Goal: Transaction & Acquisition: Purchase product/service

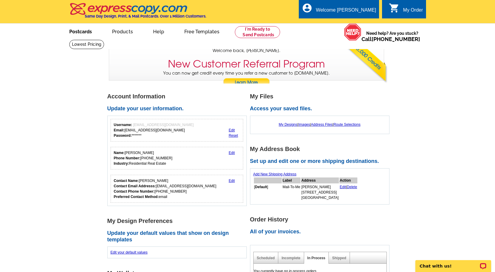
click at [76, 33] on link "Postcards" at bounding box center [81, 31] width 42 height 14
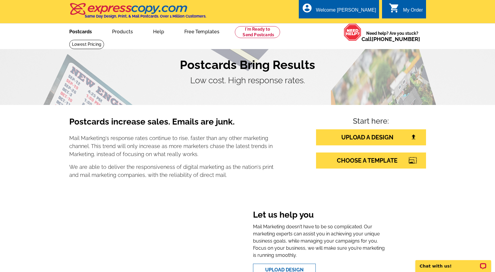
click at [72, 31] on link "Postcards" at bounding box center [81, 31] width 42 height 14
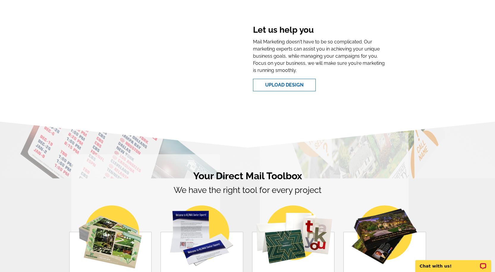
scroll to position [352, 0]
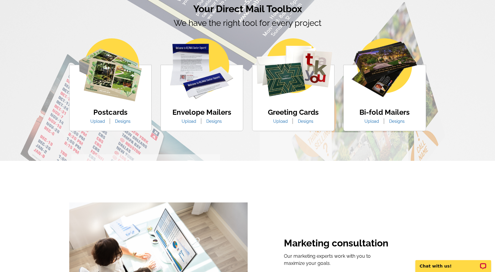
click at [99, 103] on div at bounding box center [110, 71] width 63 height 66
click at [105, 121] on link "Upload" at bounding box center [97, 121] width 23 height 5
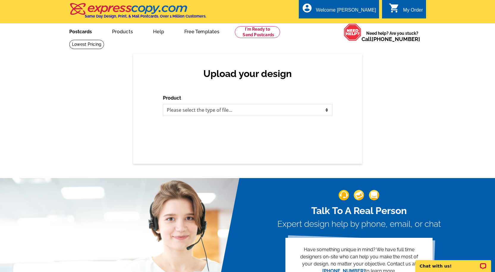
click at [76, 33] on link "Postcards" at bounding box center [81, 31] width 42 height 14
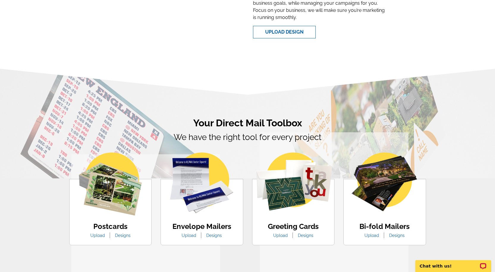
click at [121, 235] on link "Designs" at bounding box center [123, 235] width 24 height 5
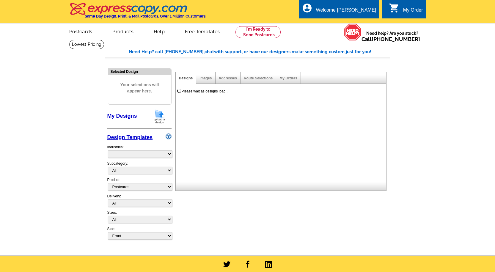
select select "1"
select select "971"
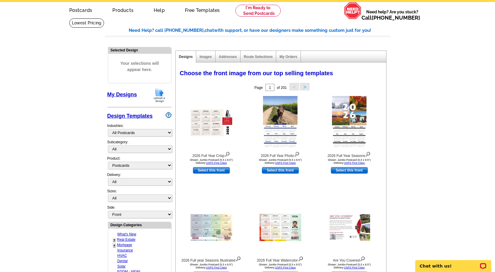
scroll to position [26, 0]
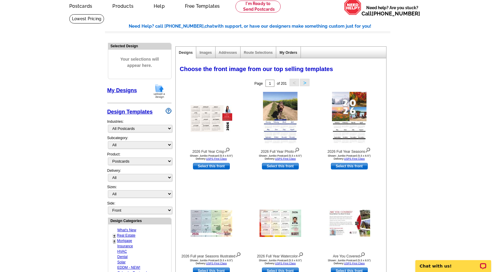
click at [284, 53] on link "My Orders" at bounding box center [288, 53] width 18 height 4
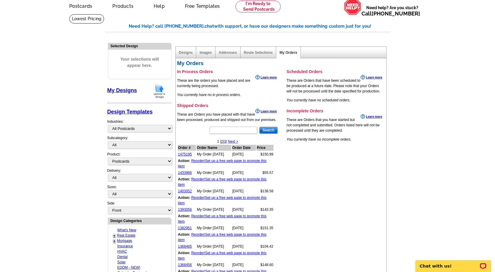
drag, startPoint x: 189, startPoint y: 239, endPoint x: 175, endPoint y: 244, distance: 15.6
drag, startPoint x: 175, startPoint y: 244, endPoint x: 127, endPoint y: 236, distance: 48.6
click at [127, 236] on link "Real Estate" at bounding box center [126, 235] width 18 height 4
click at [121, 235] on link "Real Estate" at bounding box center [126, 235] width 18 height 4
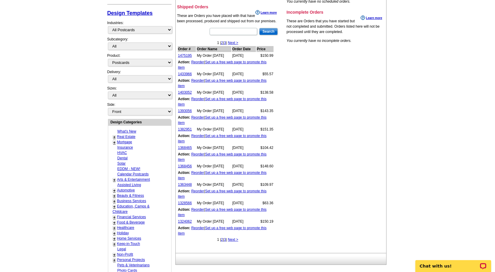
scroll to position [103, 0]
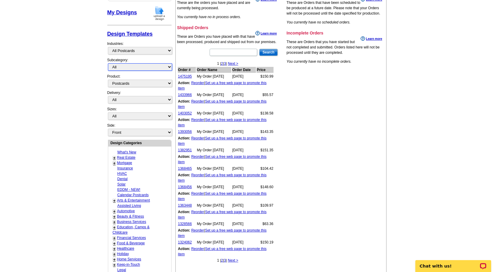
click at [134, 68] on select "All" at bounding box center [140, 66] width 64 height 7
click at [130, 157] on link "Real Estate" at bounding box center [126, 158] width 18 height 4
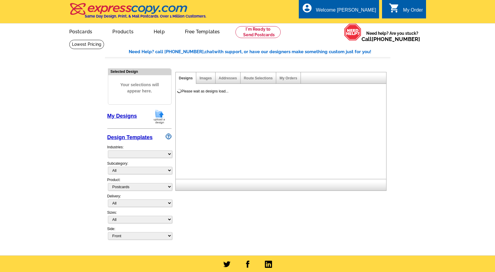
select select "1"
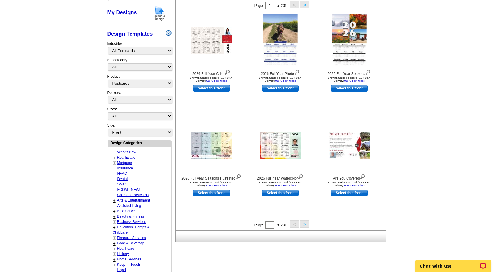
click at [131, 159] on link "Real Estate" at bounding box center [126, 158] width 18 height 4
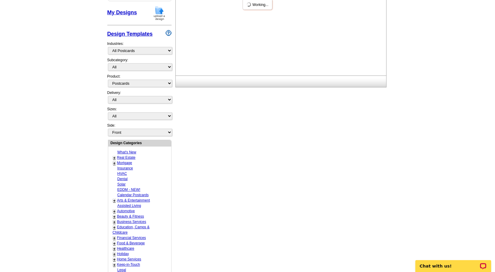
select select "785"
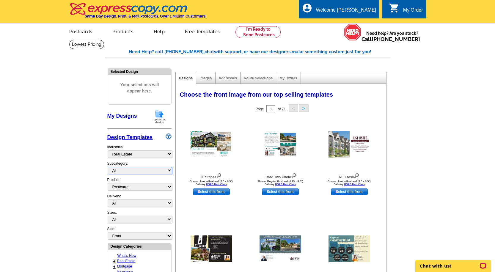
click at [130, 173] on select "All RE/MAX® Referrals Keller Williams® Berkshire Hathaway Home Services Century…" at bounding box center [140, 170] width 64 height 7
select select "789"
click at [108, 167] on select "All RE/MAX® Referrals Keller Williams® Berkshire Hathaway Home Services Century…" at bounding box center [140, 170] width 64 height 7
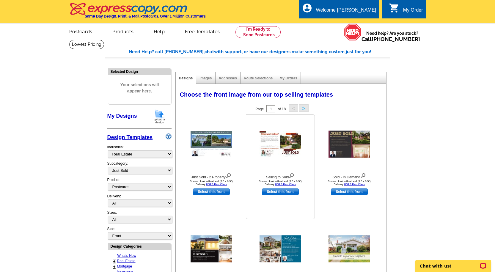
click at [282, 154] on img at bounding box center [281, 144] width 42 height 27
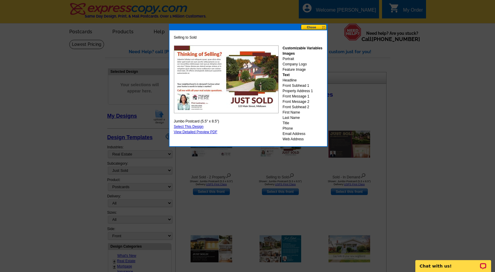
click at [188, 126] on link "Select This Design" at bounding box center [189, 127] width 30 height 4
select select "2"
select select "back"
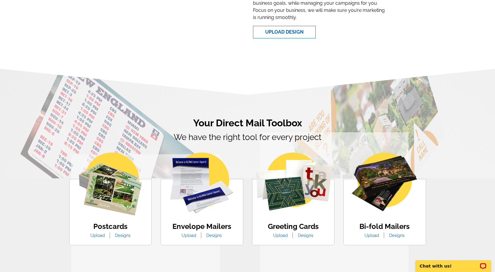
click at [106, 192] on img at bounding box center [110, 184] width 63 height 63
click at [125, 237] on link "Designs" at bounding box center [123, 235] width 24 height 5
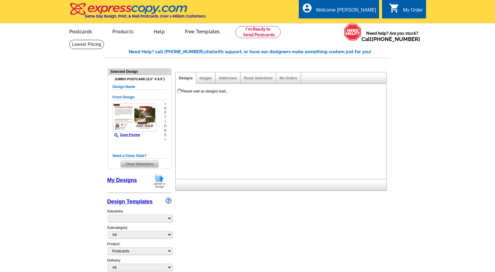
select select "1"
select select "2"
select select "back"
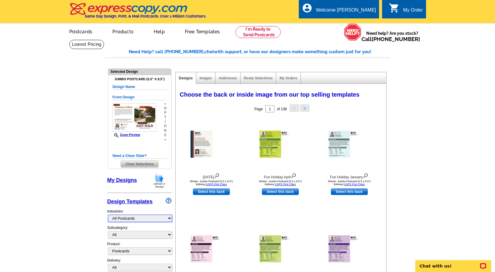
click at [142, 220] on select "What's New Real Estate Mortgage Insurance HVAC Dental Solar EDDM - NEW! Calenda…" at bounding box center [140, 218] width 64 height 7
select select "785"
click at [108, 215] on select "What's New Real Estate Mortgage Insurance HVAC Dental Solar EDDM - NEW! Calenda…" at bounding box center [140, 218] width 64 height 7
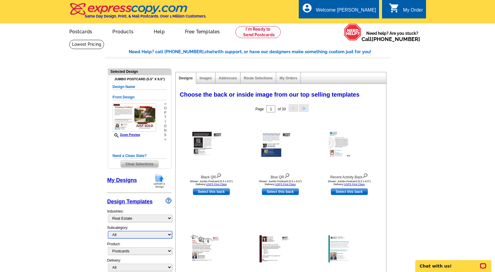
click at [127, 238] on select "All RE/MAX® Referrals [PERSON_NAME]® Berkshire Hathaway Home Services Century 2…" at bounding box center [140, 234] width 64 height 7
select select "789"
click at [108, 231] on select "All RE/MAX® Referrals [PERSON_NAME]® Berkshire Hathaway Home Services Century 2…" at bounding box center [140, 234] width 64 height 7
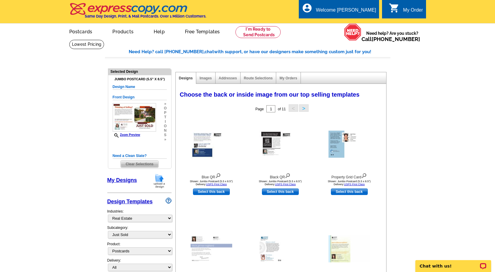
click at [147, 165] on span "Clear Selections" at bounding box center [140, 164] width 38 height 7
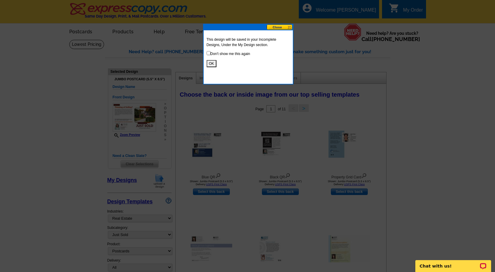
click at [211, 63] on button "OK" at bounding box center [212, 63] width 10 height 7
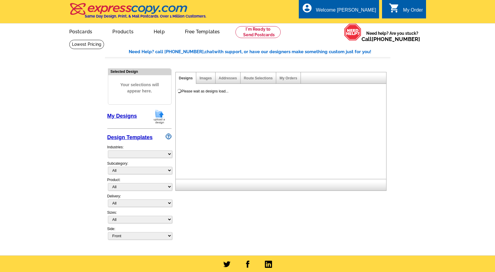
select select "785"
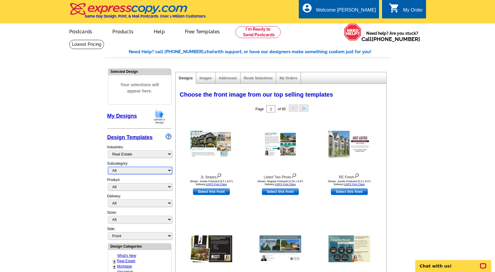
click at [142, 170] on select "All RE/MAX® Referrals [PERSON_NAME]® Berkshire Hathaway Home Services Century 2…" at bounding box center [140, 170] width 64 height 7
select select "789"
click at [108, 167] on select "All RE/MAX® Referrals [PERSON_NAME]® Berkshire Hathaway Home Services Century 2…" at bounding box center [140, 170] width 64 height 7
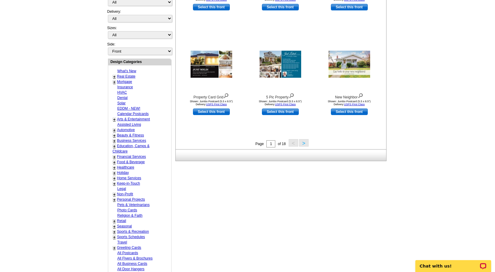
scroll to position [118, 0]
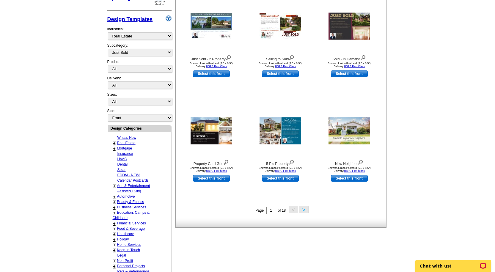
click at [298, 209] on span "< >" at bounding box center [298, 210] width 22 height 4
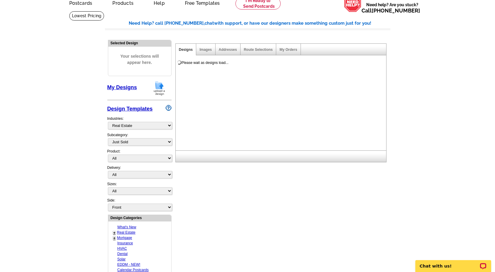
scroll to position [0, 0]
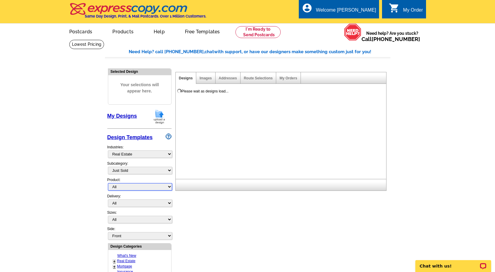
click at [123, 187] on select "All Postcards Letters and flyers Business Cards Door Hangers Greeting Cards" at bounding box center [140, 186] width 64 height 7
select select "1"
click at [108, 183] on select "All Postcards Letters and flyers Business Cards Door Hangers Greeting Cards" at bounding box center [140, 186] width 64 height 7
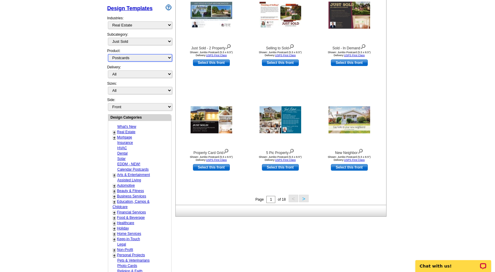
scroll to position [146, 0]
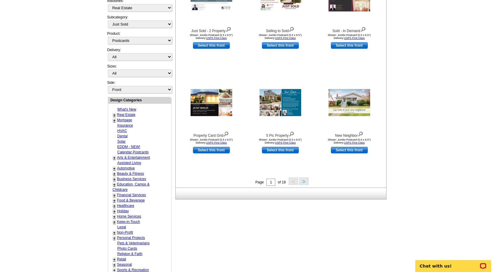
click at [304, 180] on button ">" at bounding box center [304, 181] width 10 height 7
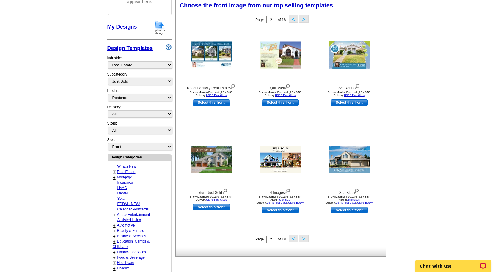
scroll to position [88, 0]
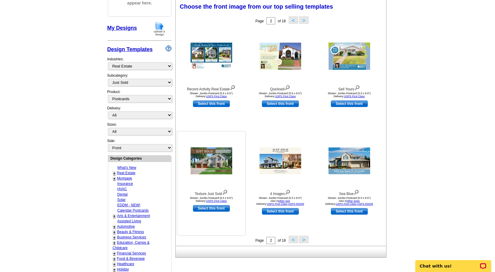
click at [214, 168] on img at bounding box center [212, 160] width 42 height 27
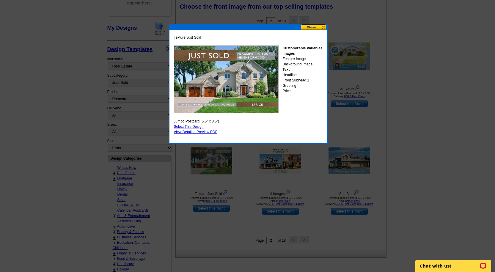
click at [191, 126] on link "Select This Design" at bounding box center [189, 127] width 30 height 4
select select "2"
select select "back"
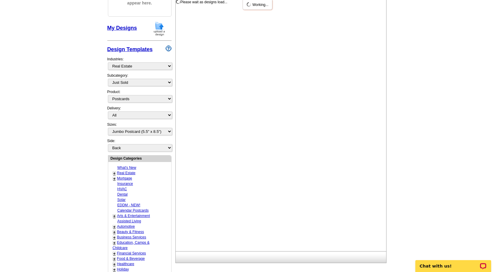
scroll to position [0, 0]
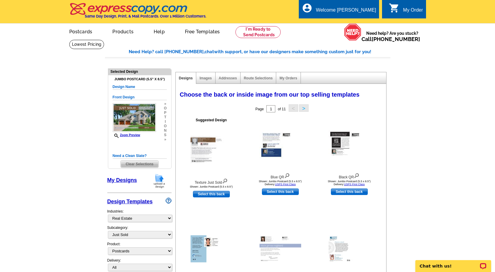
click at [161, 180] on img at bounding box center [159, 180] width 15 height 15
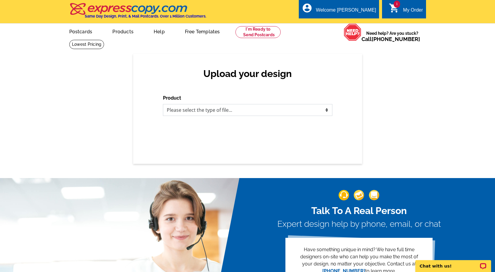
click at [254, 112] on select "Please select the type of file... Postcards Business Cards Letters and flyers G…" at bounding box center [247, 110] width 169 height 12
click at [401, 6] on div "1 shopping_cart My Order" at bounding box center [404, 9] width 44 height 19
click at [396, 6] on span "1" at bounding box center [397, 4] width 7 height 7
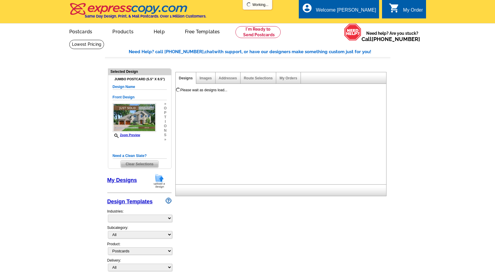
select select "1"
select select "2"
select select "back"
select select "785"
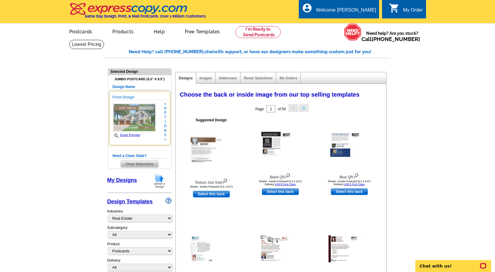
click at [121, 120] on img at bounding box center [134, 117] width 43 height 29
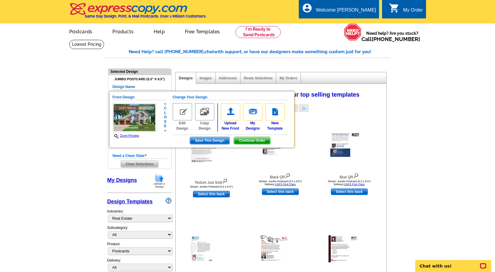
click at [184, 112] on img at bounding box center [182, 111] width 19 height 17
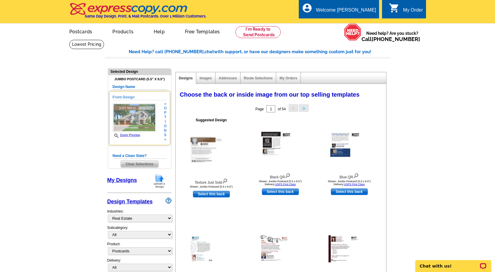
click at [166, 117] on span "t" at bounding box center [165, 117] width 3 height 4
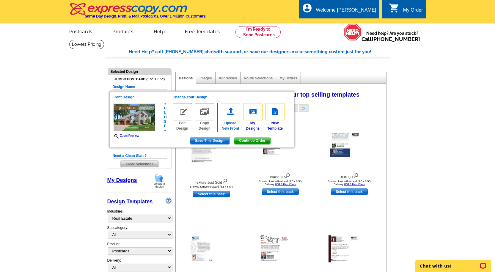
click at [230, 117] on img at bounding box center [230, 111] width 19 height 17
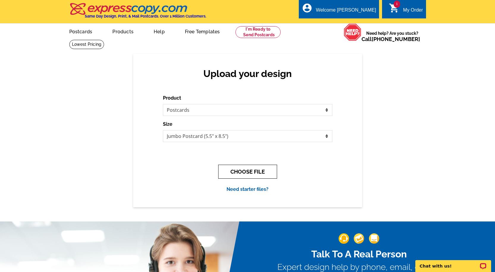
click at [255, 173] on button "CHOOSE FILE" at bounding box center [247, 172] width 59 height 14
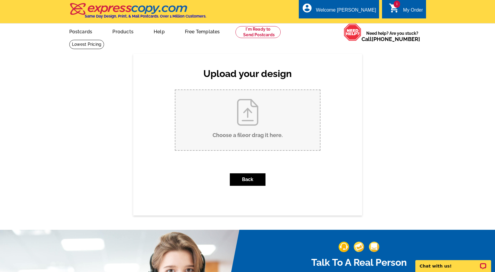
click at [250, 128] on input "Choose a file or drag it here ." at bounding box center [247, 120] width 145 height 60
type input "C:\fakepath\31299 Fairview EXT.jpg"
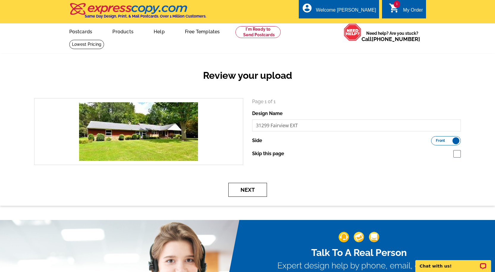
click at [250, 190] on button "Next" at bounding box center [247, 190] width 39 height 14
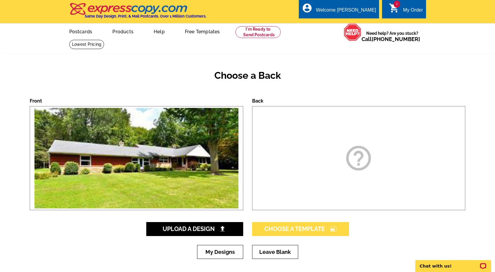
click at [296, 230] on span "Choose A Template photo_size_select_large" at bounding box center [300, 228] width 73 height 7
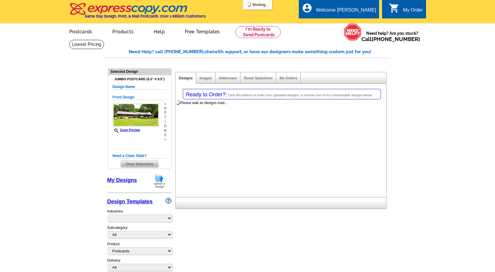
select select "1"
select select "2"
select select "back"
select select "785"
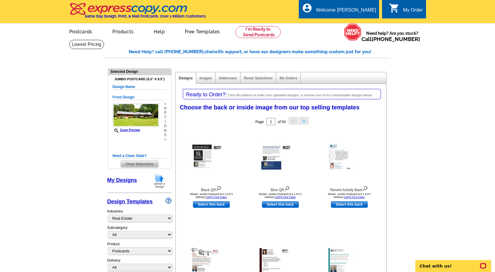
click at [161, 181] on img at bounding box center [159, 180] width 15 height 15
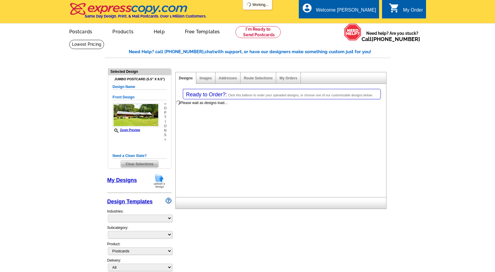
select select
select select "1"
select select "2"
select select "back"
select select "785"
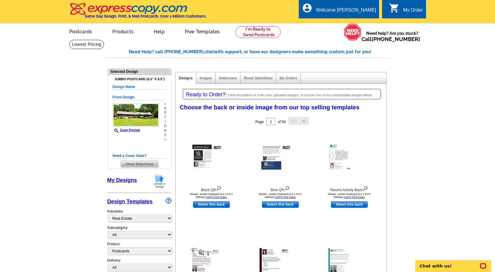
click at [289, 78] on link "My Orders" at bounding box center [288, 78] width 18 height 4
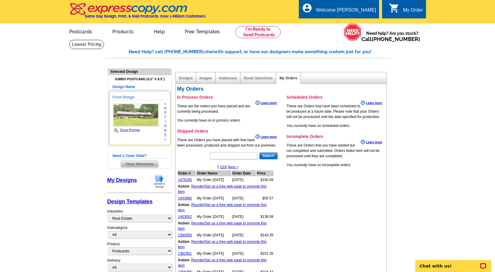
click at [168, 119] on div "Front Design Zoom Preview » o p t i o n s » Change Your Design Edit Design Copy…" at bounding box center [139, 118] width 61 height 54
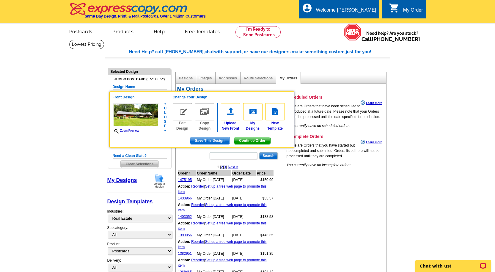
click at [166, 108] on span "c" at bounding box center [165, 108] width 3 height 4
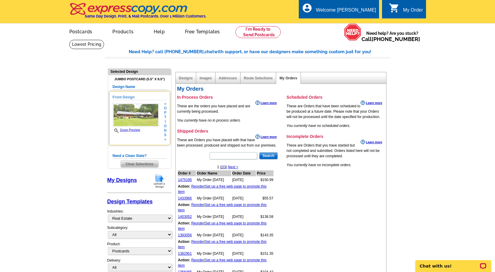
click at [165, 115] on span "p" at bounding box center [165, 113] width 3 height 4
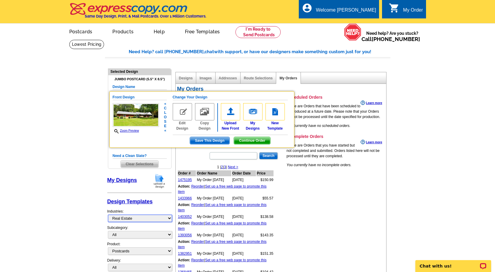
click at [121, 220] on select "What's New Real Estate Mortgage Insurance HVAC Dental Solar EDDM - NEW! Calenda…" at bounding box center [140, 218] width 64 height 7
click at [275, 112] on img at bounding box center [275, 111] width 19 height 17
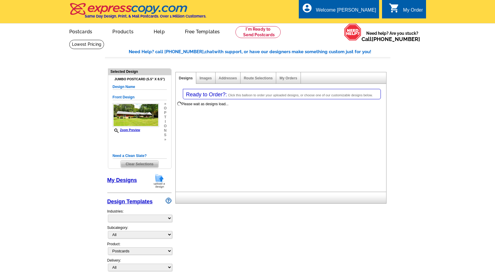
select select "1"
select select "2"
select select "785"
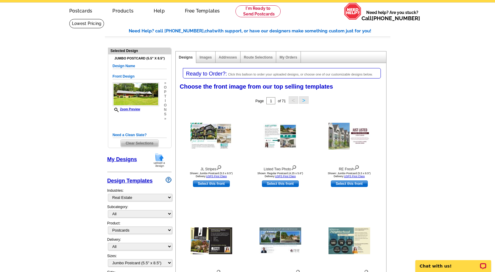
scroll to position [21, 0]
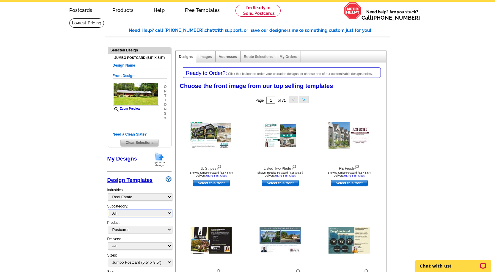
click at [128, 211] on select "All RE/MAX® Referrals [PERSON_NAME]® Berkshire Hathaway Home Services Century 2…" at bounding box center [140, 213] width 64 height 7
select select "789"
click at [108, 210] on select "All RE/MAX® Referrals [PERSON_NAME]® Berkshire Hathaway Home Services Century 2…" at bounding box center [140, 213] width 64 height 7
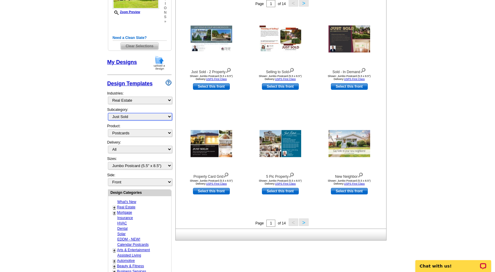
scroll to position [119, 0]
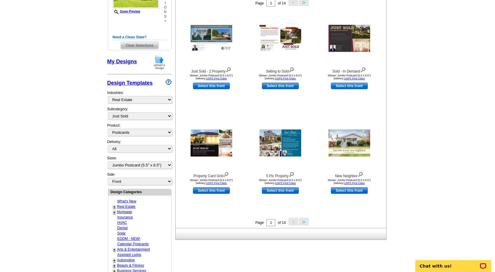
click at [304, 222] on button ">" at bounding box center [304, 221] width 10 height 7
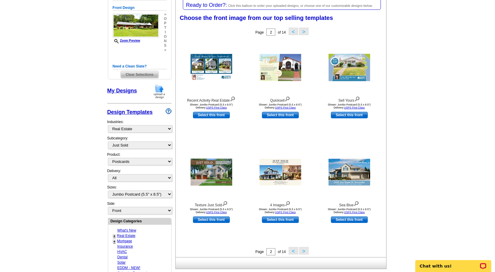
scroll to position [88, 0]
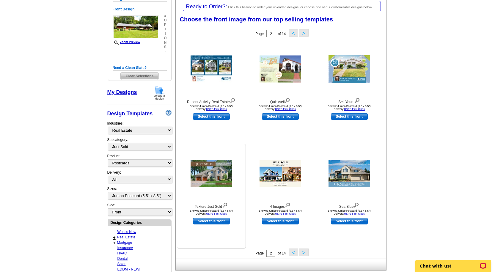
click at [209, 222] on link "Select this front" at bounding box center [211, 221] width 37 height 7
select select "back"
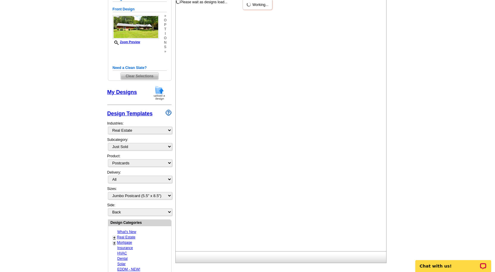
scroll to position [0, 0]
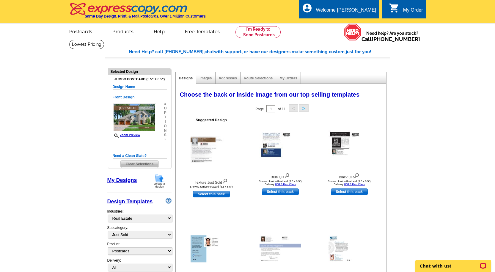
click at [112, 180] on link "My Designs" at bounding box center [122, 180] width 30 height 6
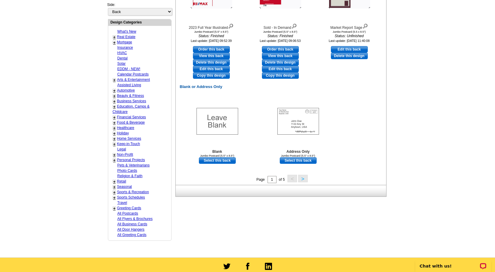
scroll to position [273, 0]
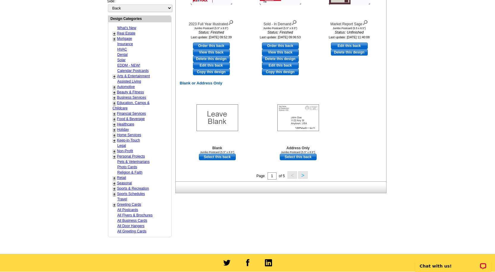
click at [304, 175] on button ">" at bounding box center [303, 174] width 10 height 7
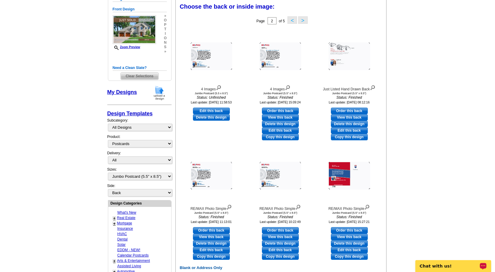
scroll to position [326, 0]
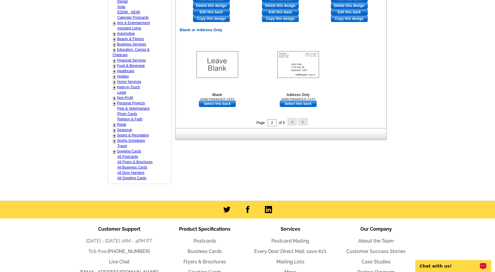
click at [304, 123] on button ">" at bounding box center [303, 121] width 10 height 7
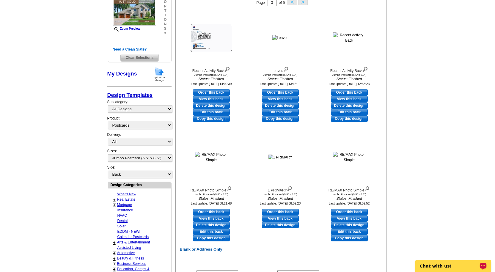
scroll to position [88, 0]
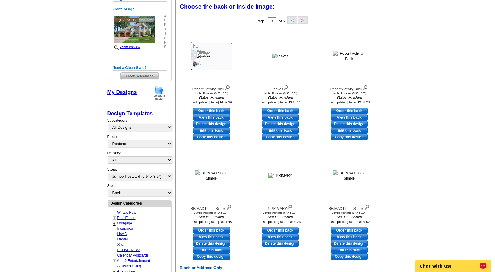
click at [290, 21] on button "<" at bounding box center [293, 19] width 10 height 7
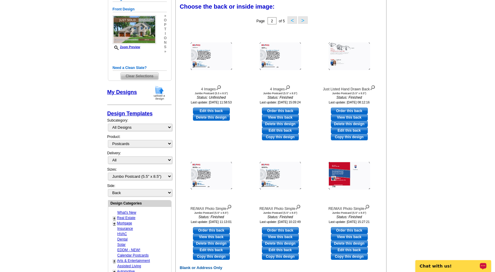
click at [290, 21] on button "<" at bounding box center [293, 19] width 10 height 7
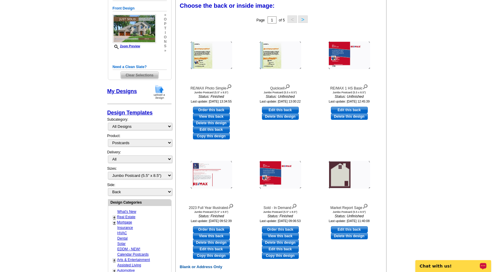
scroll to position [54, 0]
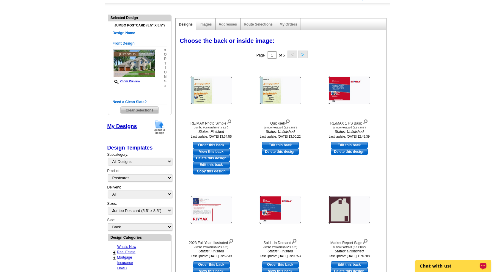
click at [302, 56] on button ">" at bounding box center [303, 54] width 10 height 7
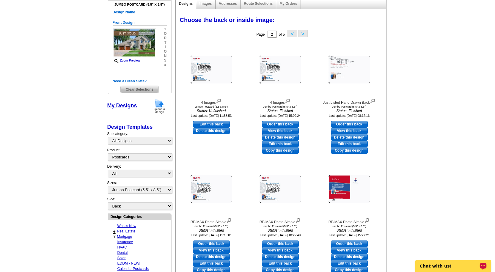
scroll to position [65, 0]
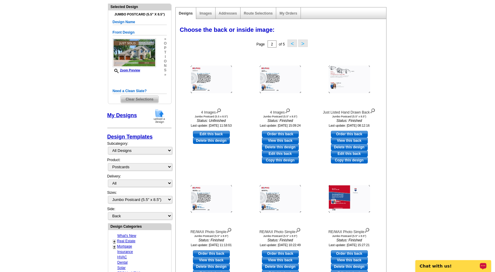
click at [140, 98] on span "Clear Selections" at bounding box center [140, 99] width 38 height 7
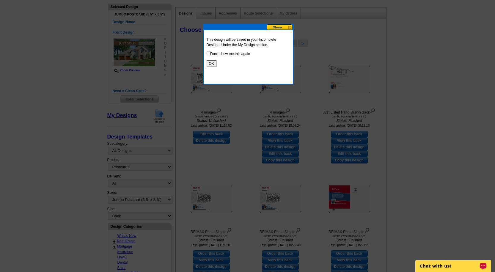
click at [214, 63] on button "OK" at bounding box center [212, 63] width 10 height 7
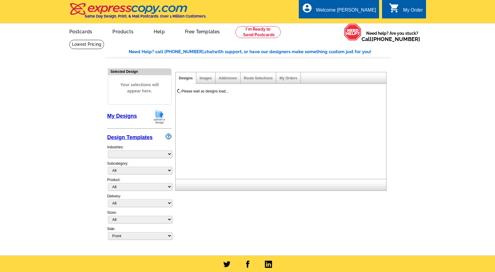
select select "785"
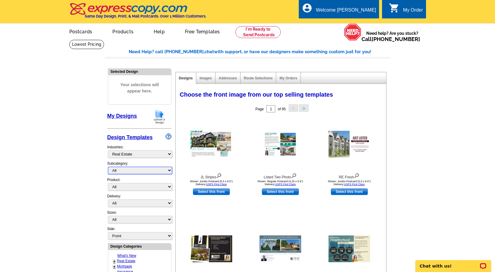
click at [130, 170] on select "All RE/MAX® Referrals [PERSON_NAME]® Berkshire Hathaway Home Services Century 2…" at bounding box center [140, 170] width 64 height 7
select select "789"
click at [108, 167] on select "All RE/MAX® Referrals [PERSON_NAME]® Berkshire Hathaway Home Services Century 2…" at bounding box center [140, 170] width 64 height 7
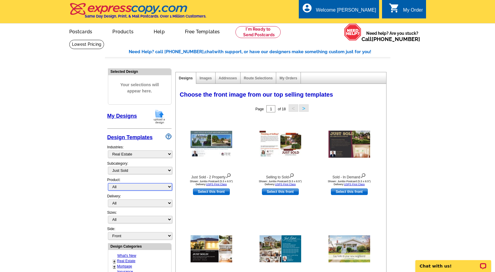
click at [129, 188] on select "All Postcards Letters and flyers Business Cards Door Hangers Greeting Cards" at bounding box center [140, 186] width 64 height 7
click at [82, 186] on main "Need Help? call 800-260-5887, chat with support, or have our designers make som…" at bounding box center [247, 261] width 495 height 442
click at [126, 219] on select "All Jumbo Postcard (5.5" x 8.5") Regular Postcard (4.25" x 5.6") Panoramic Post…" at bounding box center [140, 219] width 64 height 7
select select "1"
click at [108, 216] on select "All Jumbo Postcard (5.5" x 8.5") Regular Postcard (4.25" x 5.6") Panoramic Post…" at bounding box center [140, 219] width 64 height 7
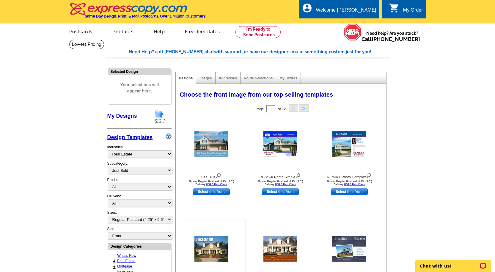
click at [207, 252] on img at bounding box center [211, 249] width 34 height 26
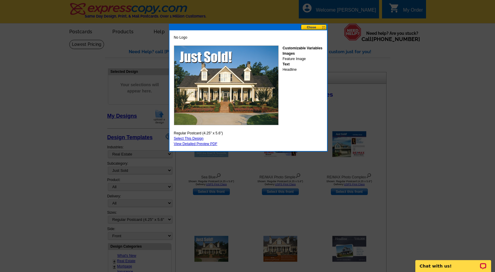
click at [185, 139] on link "Select This Design" at bounding box center [189, 138] width 30 height 4
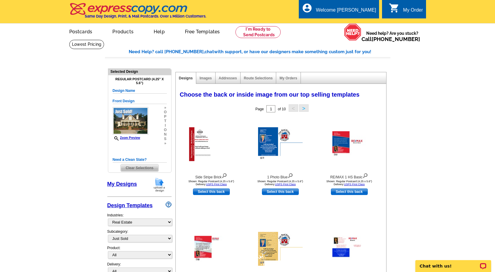
click at [115, 185] on link "My Designs" at bounding box center [122, 184] width 30 height 6
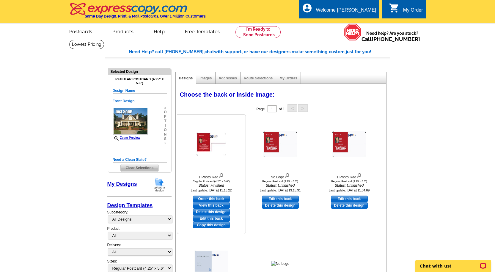
click at [208, 220] on link "Edit this back" at bounding box center [211, 218] width 37 height 7
select select "front"
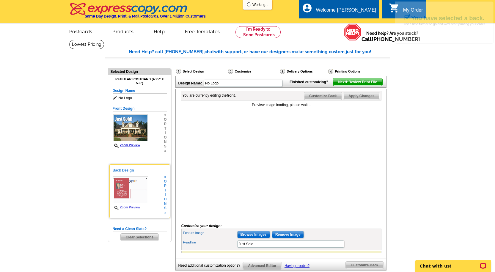
click at [133, 209] on link "Zoom Preview" at bounding box center [127, 207] width 28 height 3
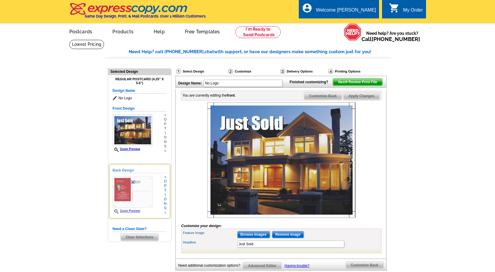
click at [127, 210] on link "Zoom Preview" at bounding box center [127, 210] width 28 height 3
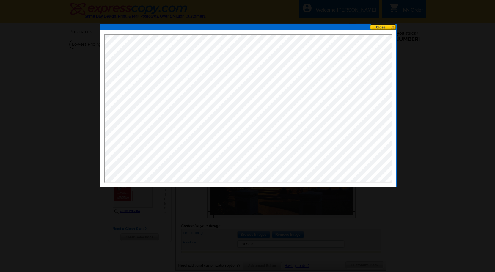
click at [381, 25] on button at bounding box center [383, 27] width 26 height 6
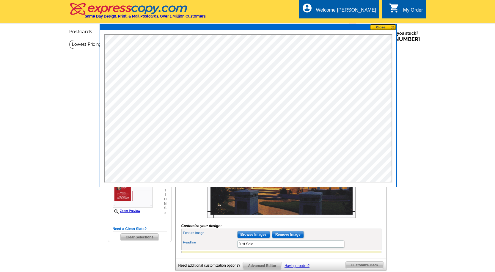
click at [382, 27] on button at bounding box center [383, 27] width 26 height 6
click at [383, 27] on button at bounding box center [383, 27] width 26 height 6
click at [393, 26] on button at bounding box center [383, 27] width 26 height 6
click at [394, 27] on button at bounding box center [383, 27] width 26 height 6
click at [430, 215] on main "Need Help? call 800-260-5887, chat with support, or have our designers make som…" at bounding box center [247, 171] width 495 height 262
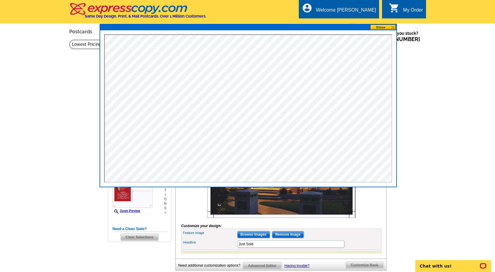
click at [379, 27] on button at bounding box center [383, 27] width 26 height 6
click at [380, 27] on button at bounding box center [383, 27] width 26 height 6
click at [391, 26] on button at bounding box center [383, 27] width 26 height 6
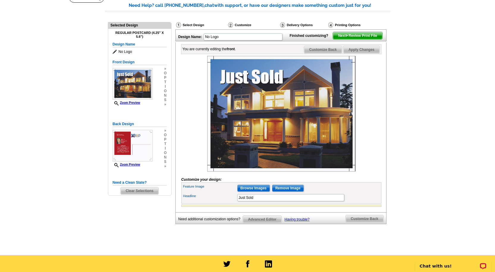
scroll to position [82, 0]
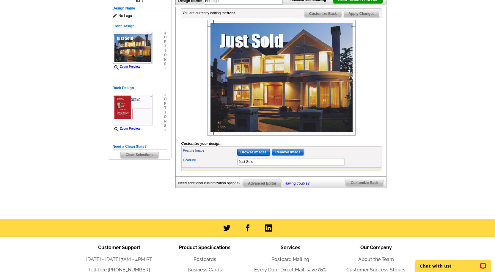
click at [251, 156] on input "Browse Images" at bounding box center [253, 152] width 33 height 7
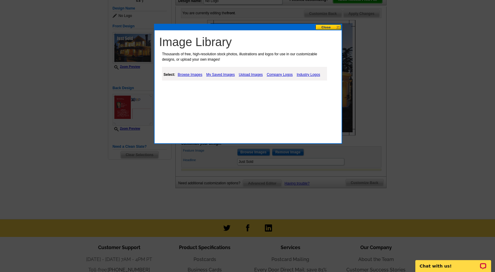
click at [196, 74] on link "Browse Images" at bounding box center [190, 74] width 28 height 7
click at [257, 74] on link "Upload Images" at bounding box center [251, 74] width 27 height 7
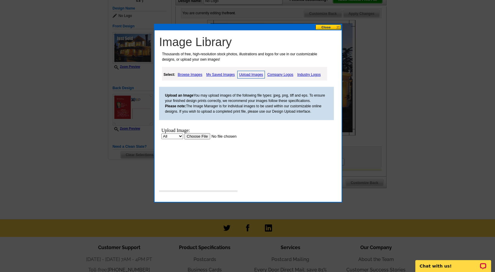
scroll to position [0, 0]
click at [199, 138] on input "file" at bounding box center [221, 136] width 75 height 6
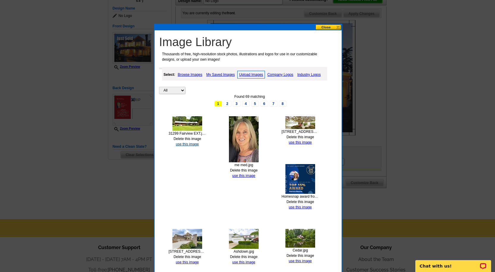
click at [188, 144] on link "use this image" at bounding box center [187, 144] width 23 height 4
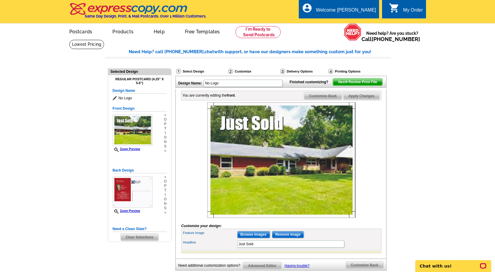
drag, startPoint x: 494, startPoint y: 116, endPoint x: 497, endPoint y: 134, distance: 18.6
click at [495, 134] on html "Welcome back Patti My Account Logout local_phone Same Day Design, Print, & Mail…" at bounding box center [247, 214] width 495 height 428
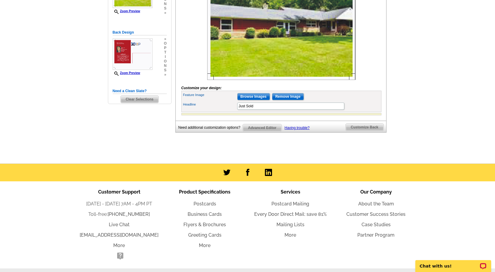
scroll to position [21, 0]
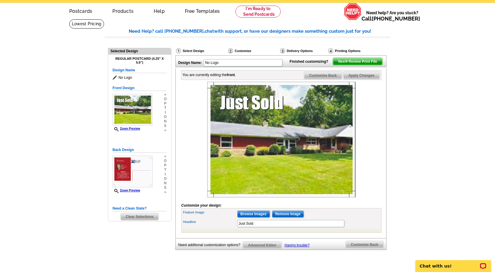
click at [323, 79] on span "Customize Back" at bounding box center [323, 75] width 38 height 7
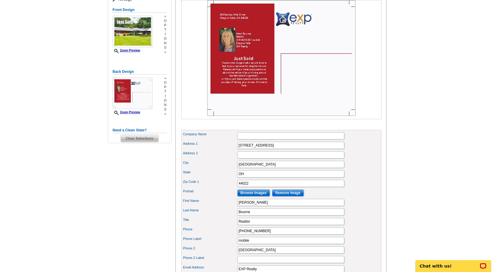
scroll to position [118, 0]
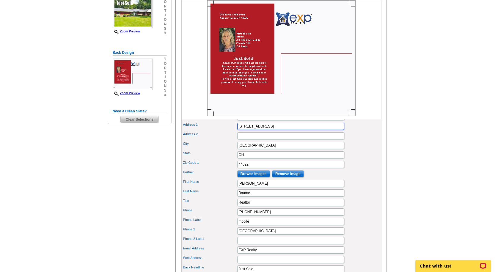
drag, startPoint x: 277, startPoint y: 136, endPoint x: 155, endPoint y: 120, distance: 123.8
click at [155, 120] on div "Need Help? call [PHONE_NUMBER], chat with support, or have our designers make s…" at bounding box center [247, 197] width 285 height 532
type input "31299 Fairview Rd."
click at [286, 149] on input "[GEOGRAPHIC_DATA]" at bounding box center [290, 145] width 107 height 7
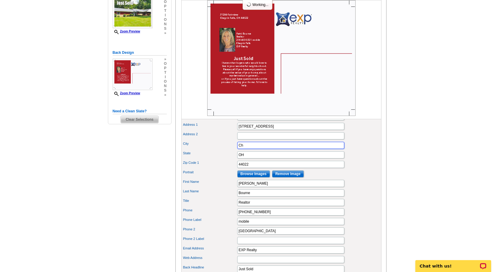
type input "C"
type input "Orange"
click at [281, 130] on input "31299 Fairview Rd." at bounding box center [290, 126] width 107 height 7
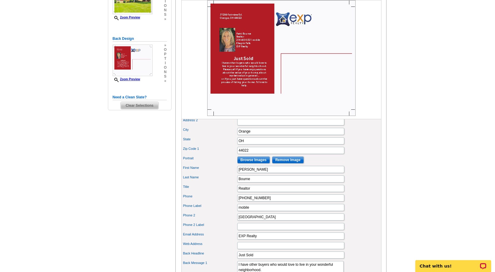
scroll to position [118, 0]
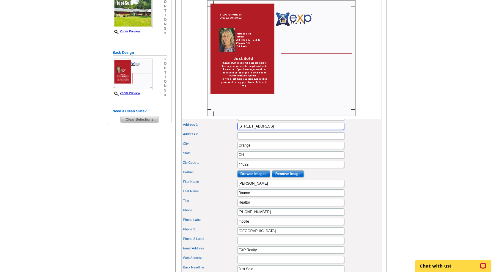
type input "31299 Fairview Rd."
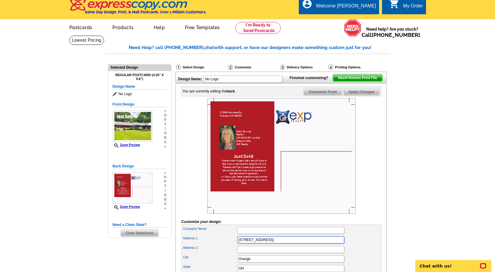
scroll to position [1, 0]
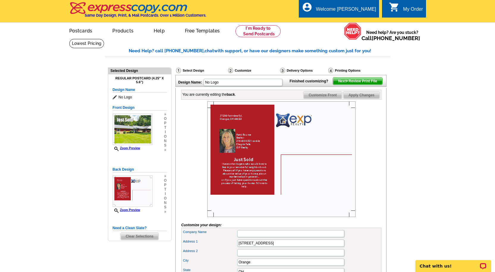
click at [351, 85] on span "Next Review Print File" at bounding box center [357, 81] width 49 height 7
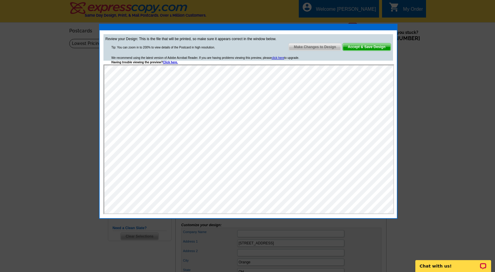
scroll to position [0, 0]
click at [366, 47] on span "Accept & Save Design" at bounding box center [367, 46] width 48 height 7
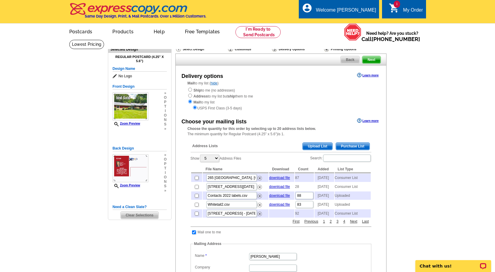
click at [351, 147] on span "Purchase List" at bounding box center [353, 146] width 34 height 7
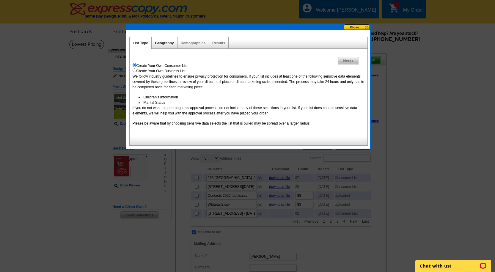
click at [159, 43] on link "Geography" at bounding box center [164, 43] width 19 height 4
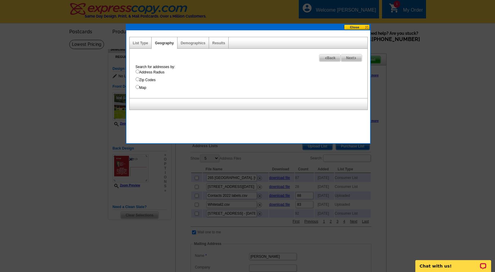
click at [137, 85] on input "Map" at bounding box center [138, 87] width 4 height 4
radio input "true"
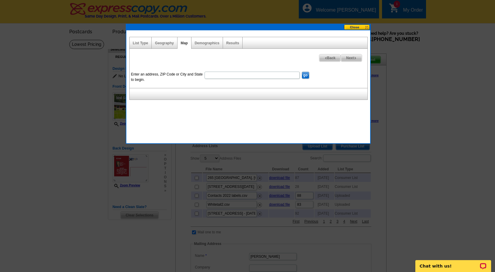
click at [237, 75] on input "Enter an address, ZIP Code or City and State to begin." at bounding box center [252, 75] width 95 height 7
type input "31299 fairview rd., chagrin falls ohio 44022"
click at [307, 73] on input "go" at bounding box center [305, 75] width 7 height 7
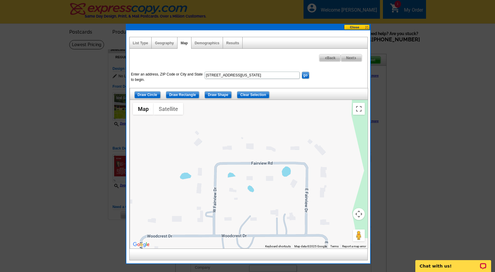
drag, startPoint x: 334, startPoint y: 149, endPoint x: 312, endPoint y: 129, distance: 29.4
click at [312, 129] on div at bounding box center [249, 174] width 238 height 149
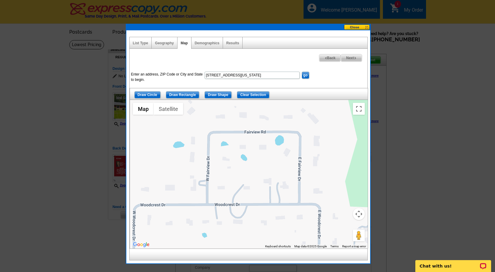
drag, startPoint x: 337, startPoint y: 185, endPoint x: 330, endPoint y: 153, distance: 32.6
click at [330, 153] on div at bounding box center [249, 174] width 238 height 149
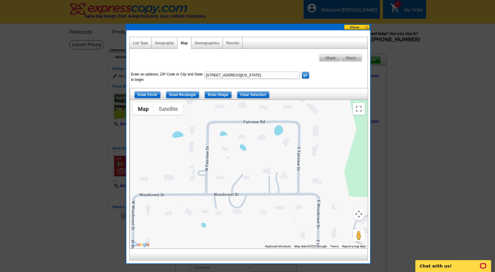
drag, startPoint x: 348, startPoint y: 171, endPoint x: 347, endPoint y: 160, distance: 10.7
click at [347, 160] on div at bounding box center [249, 174] width 238 height 149
click at [358, 214] on button "Map camera controls" at bounding box center [359, 214] width 12 height 12
click at [345, 233] on button "Zoom out" at bounding box center [344, 229] width 12 height 12
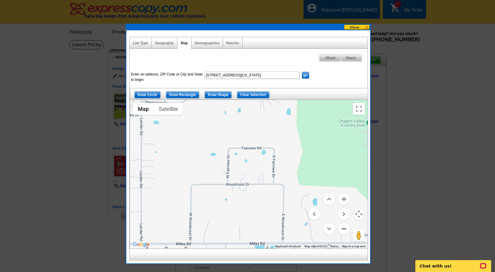
click at [345, 229] on button "Zoom out" at bounding box center [344, 229] width 12 height 12
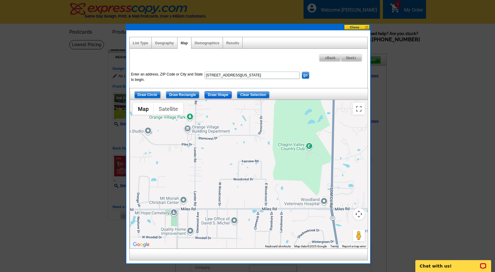
click at [221, 93] on input "Draw Shape" at bounding box center [218, 94] width 27 height 7
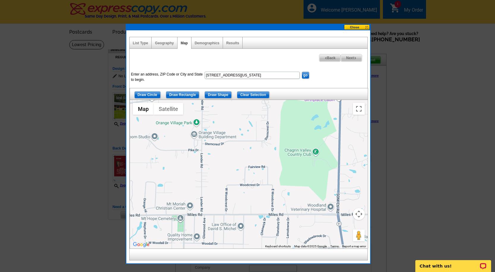
drag, startPoint x: 217, startPoint y: 156, endPoint x: 222, endPoint y: 160, distance: 7.4
click at [223, 161] on div at bounding box center [249, 174] width 238 height 149
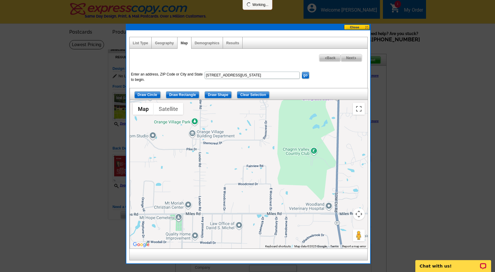
click at [233, 164] on div at bounding box center [249, 174] width 238 height 149
click at [235, 151] on div at bounding box center [249, 174] width 238 height 149
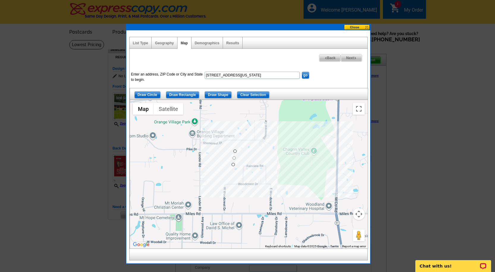
click at [287, 158] on div at bounding box center [249, 174] width 238 height 149
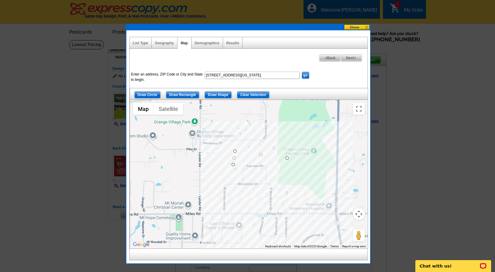
click at [280, 214] on div at bounding box center [249, 174] width 238 height 149
click at [211, 216] on div at bounding box center [249, 174] width 238 height 149
click at [219, 166] on div at bounding box center [249, 174] width 238 height 149
click at [234, 164] on div at bounding box center [249, 174] width 238 height 149
click at [354, 57] on span "Next" at bounding box center [351, 57] width 21 height 7
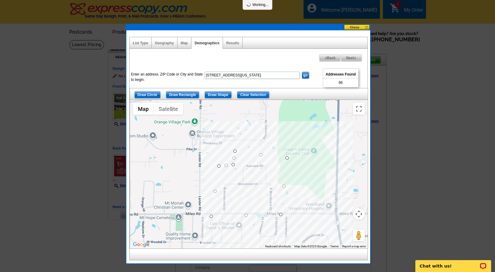
select select
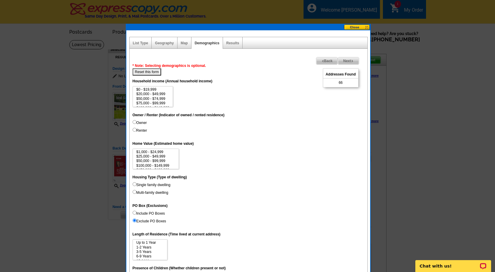
click at [350, 61] on span "Next" at bounding box center [348, 60] width 21 height 7
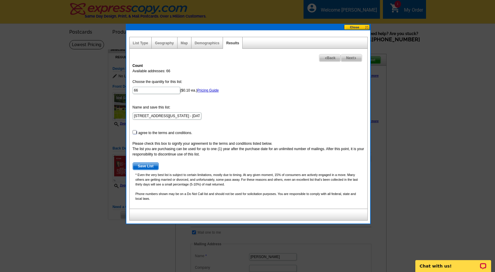
click at [134, 132] on input "checkbox" at bounding box center [135, 132] width 4 height 4
checkbox input "true"
click at [142, 167] on span "Save List" at bounding box center [146, 166] width 26 height 7
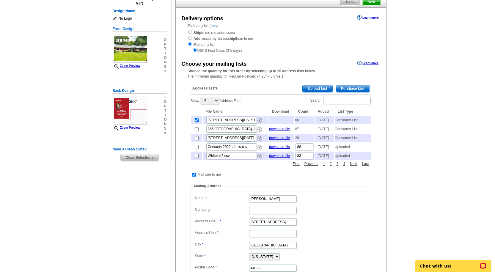
scroll to position [58, 0]
click at [194, 176] on input "checkbox" at bounding box center [194, 174] width 4 height 4
checkbox input "false"
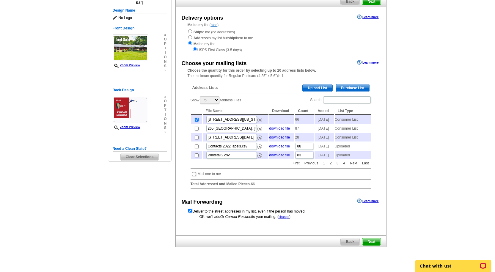
click at [375, 245] on span "Next" at bounding box center [371, 241] width 18 height 7
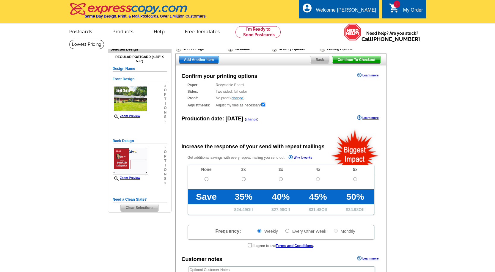
radio input "false"
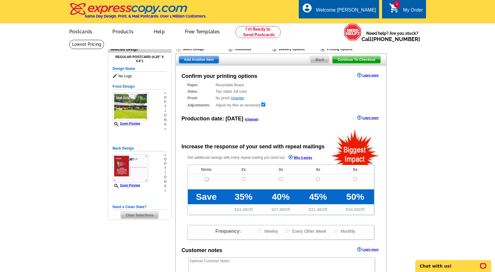
click at [206, 180] on input "radio" at bounding box center [207, 179] width 4 height 4
radio input "true"
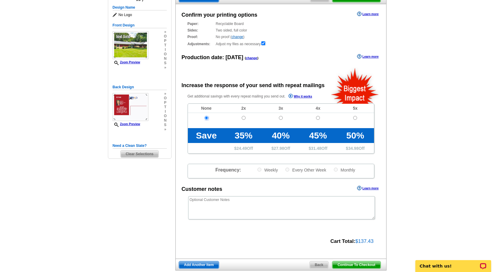
scroll to position [80, 0]
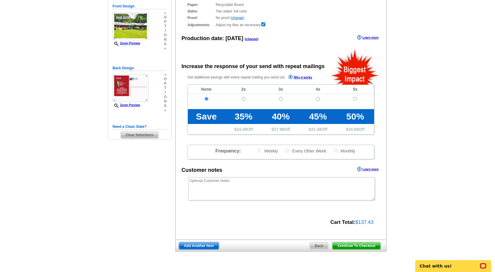
click at [362, 245] on span "Continue To Checkout" at bounding box center [356, 245] width 48 height 7
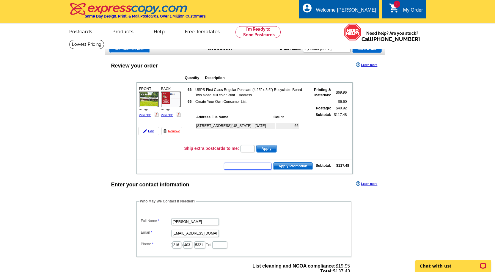
click at [255, 168] on input "text" at bounding box center [248, 166] width 48 height 7
type input "SMS50t"
click at [295, 167] on span "Apply Promotion" at bounding box center [293, 166] width 39 height 7
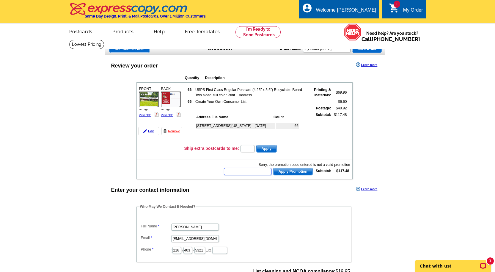
click at [264, 173] on input "text" at bounding box center [248, 171] width 48 height 7
type input "cc2330"
click at [305, 171] on span "Apply Promotion" at bounding box center [293, 171] width 39 height 7
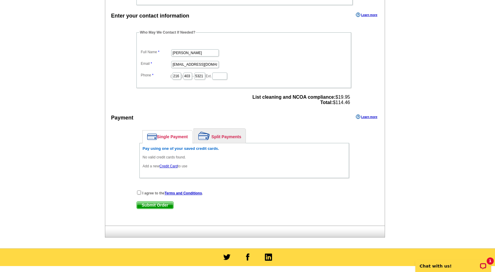
scroll to position [190, 0]
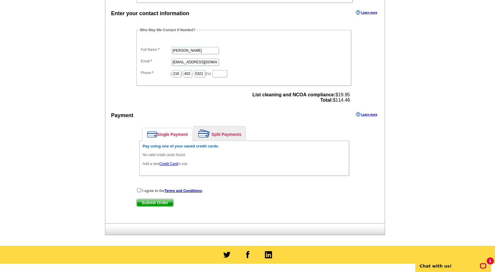
click at [138, 189] on input "checkbox" at bounding box center [139, 190] width 4 height 4
checkbox input "true"
click at [156, 204] on span "Submit Order" at bounding box center [155, 202] width 37 height 7
click at [160, 136] on link "Single Payment" at bounding box center [168, 134] width 50 height 12
click at [169, 164] on link "Credit Card" at bounding box center [168, 164] width 18 height 4
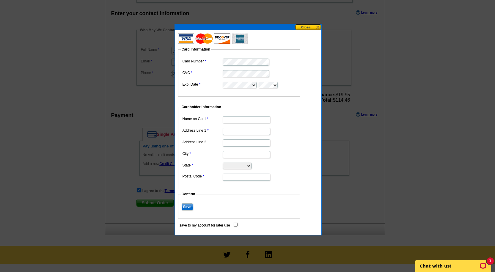
click at [247, 121] on input "Name on Card" at bounding box center [247, 119] width 48 height 7
type input "[PERSON_NAME]"
click at [265, 134] on input "Address Line 1" at bounding box center [247, 131] width 48 height 7
type input "[STREET_ADDRESS]"
type input "Chagrin Falls"
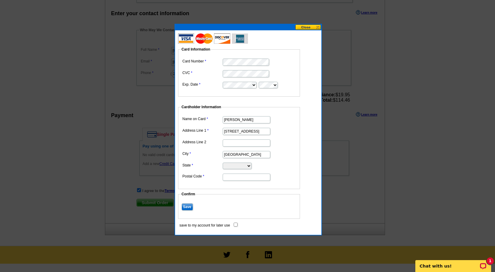
select select "OH"
type input "44022"
click at [186, 206] on input "Save" at bounding box center [187, 206] width 11 height 7
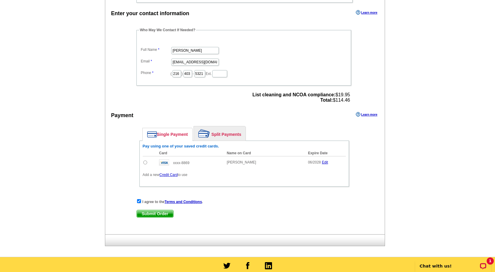
click at [152, 214] on span "Submit Order" at bounding box center [155, 213] width 37 height 7
click at [145, 163] on input "radio" at bounding box center [145, 163] width 4 height 4
radio input "true"
click at [161, 214] on span "Submit Order" at bounding box center [155, 213] width 37 height 7
